Goal: Information Seeking & Learning: Check status

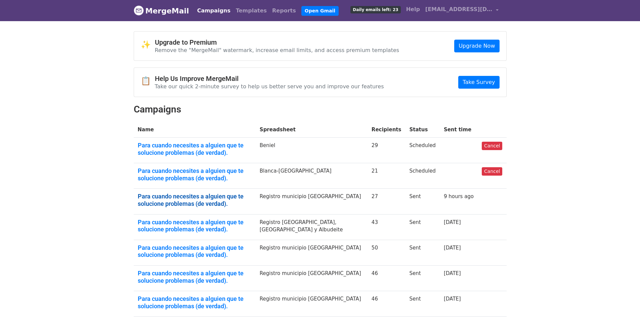
click at [208, 194] on link "Para cuando necesites a alguien que te solucione problemas (de verdad)." at bounding box center [195, 200] width 114 height 14
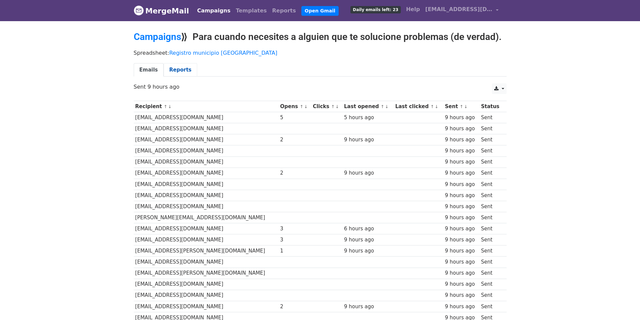
click at [176, 72] on link "Reports" at bounding box center [181, 70] width 34 height 14
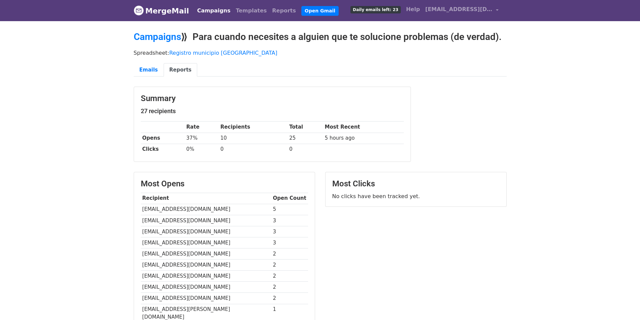
click at [586, 101] on body "MergeMail Campaigns Templates Reports Open Gmail Daily emails left: 23 Help sei…" at bounding box center [320, 204] width 640 height 408
click at [270, 10] on link "Reports" at bounding box center [284, 10] width 29 height 13
click at [204, 11] on link "Campaigns" at bounding box center [214, 10] width 39 height 13
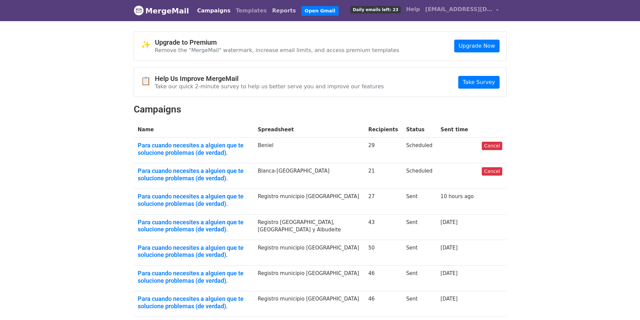
click at [270, 13] on link "Reports" at bounding box center [284, 10] width 29 height 13
click at [204, 8] on link "Campaigns" at bounding box center [214, 10] width 39 height 13
